Goal: Go to known website: Access a specific website the user already knows

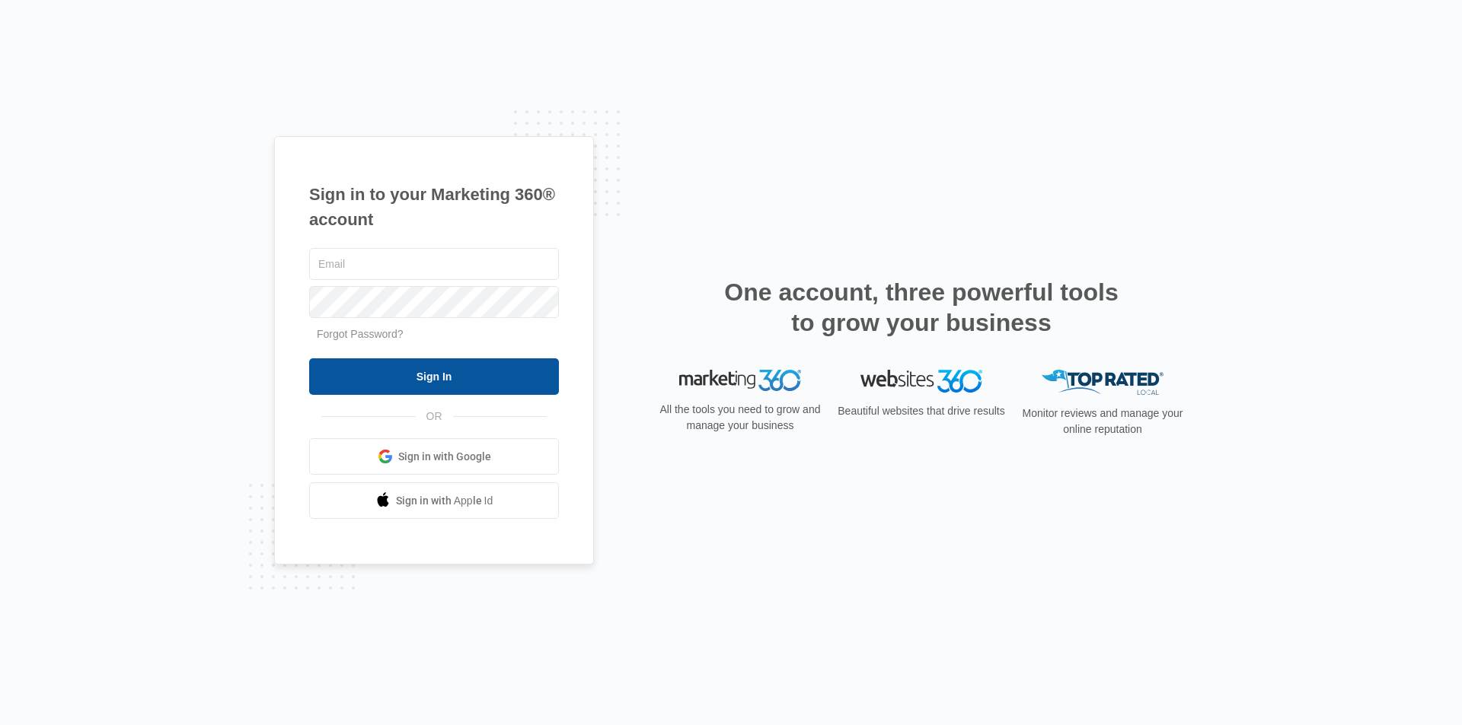
type input "[EMAIL_ADDRESS][DOMAIN_NAME]"
click at [429, 373] on input "Sign In" at bounding box center [434, 377] width 250 height 37
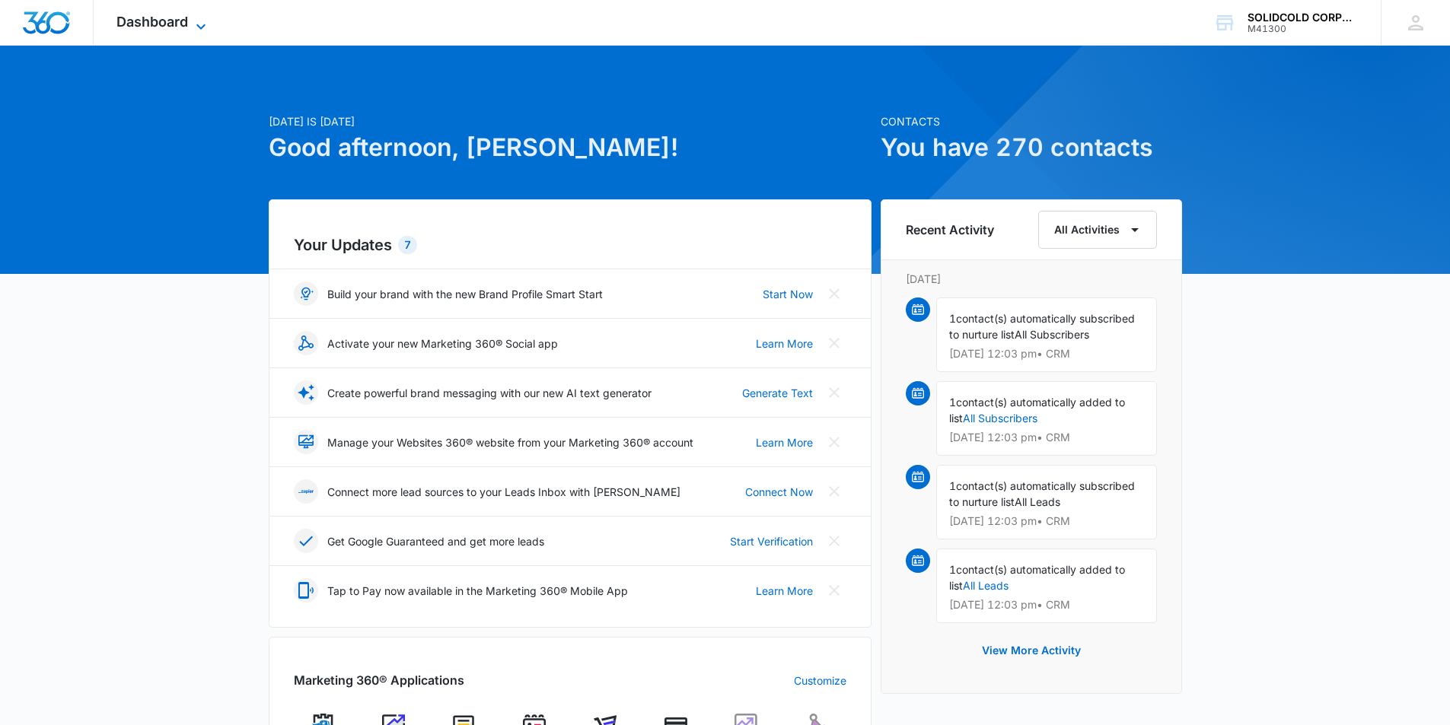
click at [192, 20] on icon at bounding box center [201, 27] width 18 height 18
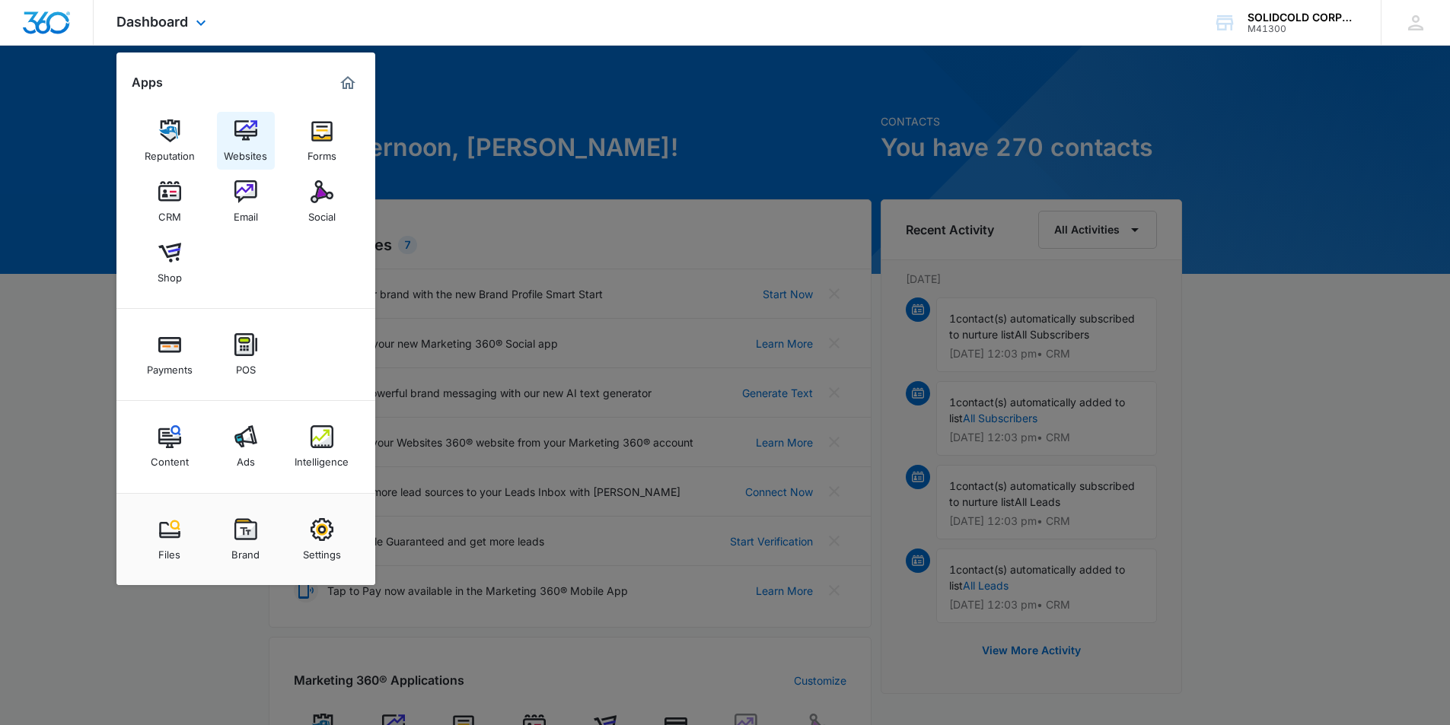
click at [241, 150] on div "Websites" at bounding box center [245, 152] width 43 height 20
